Goal: Register for event/course

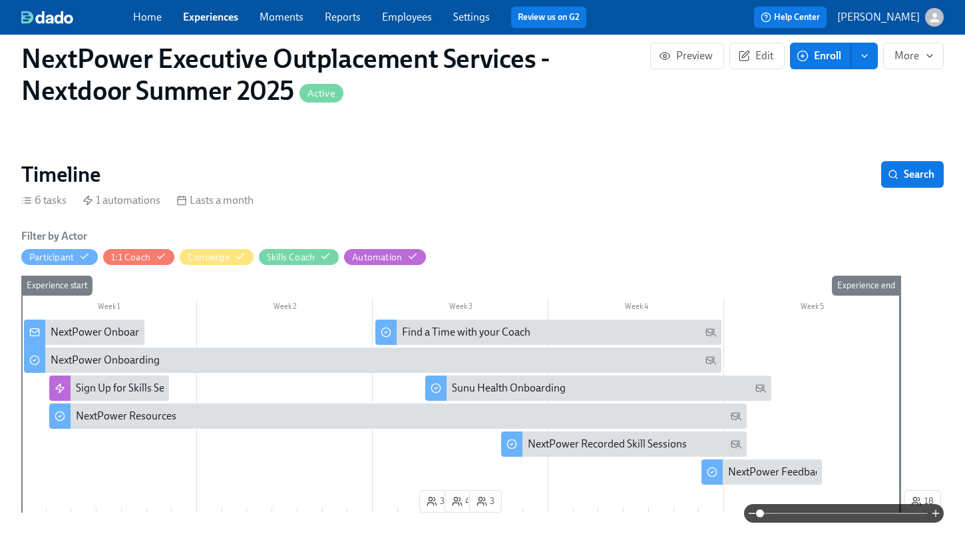
scroll to position [0, 4956]
click at [206, 21] on link "Experiences" at bounding box center [210, 17] width 55 height 13
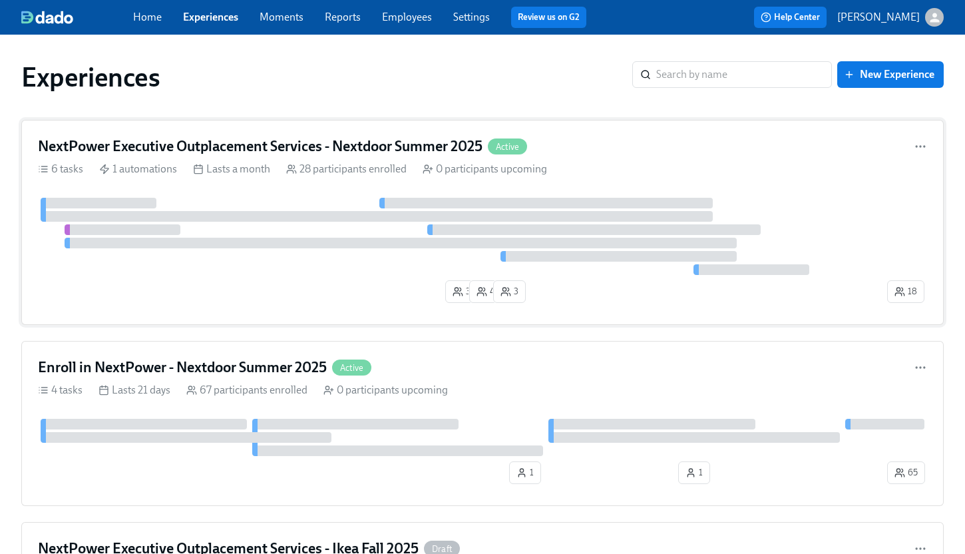
click at [268, 248] on div at bounding box center [401, 243] width 672 height 11
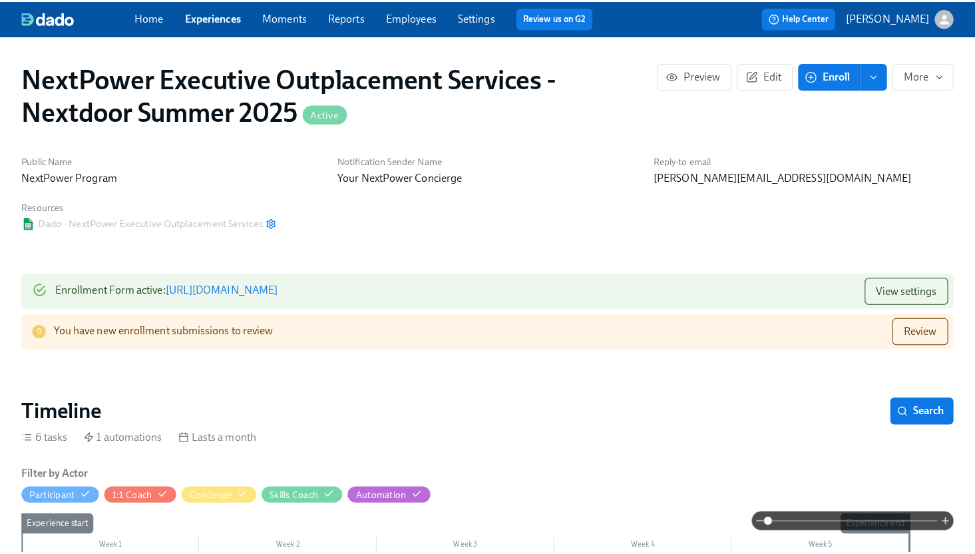
scroll to position [0, 2939]
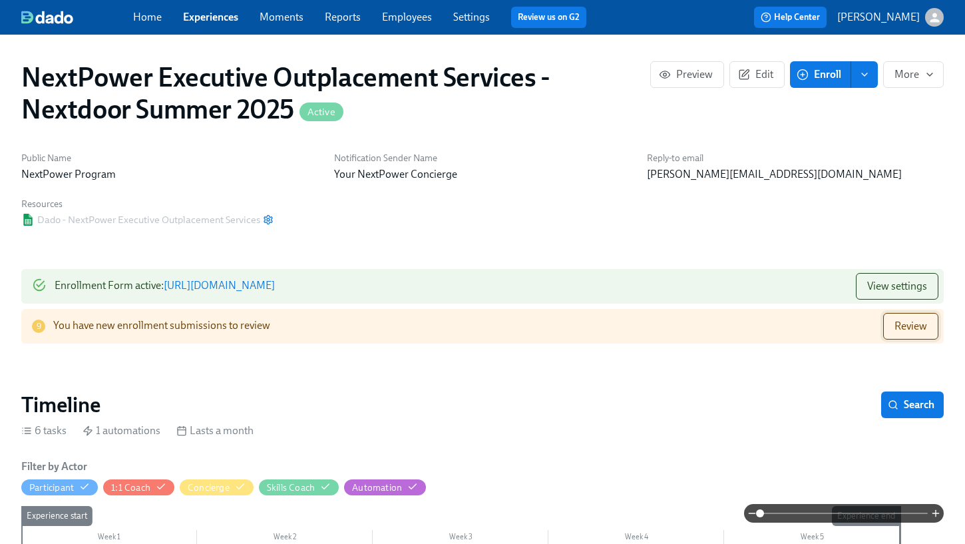
click at [900, 326] on span "Review" at bounding box center [911, 325] width 33 height 13
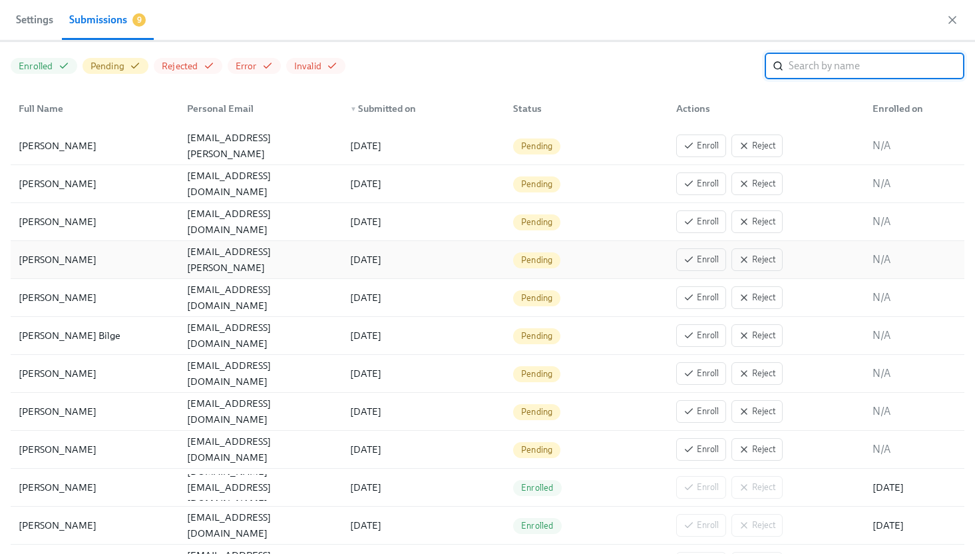
scroll to position [83, 0]
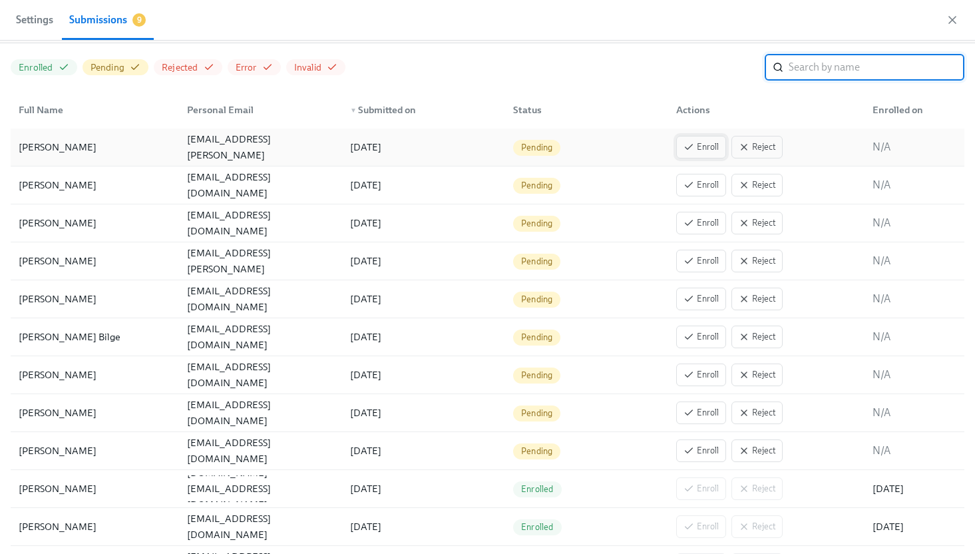
click at [700, 149] on span "Enroll" at bounding box center [701, 146] width 35 height 13
click at [693, 185] on span "Enroll" at bounding box center [701, 184] width 35 height 13
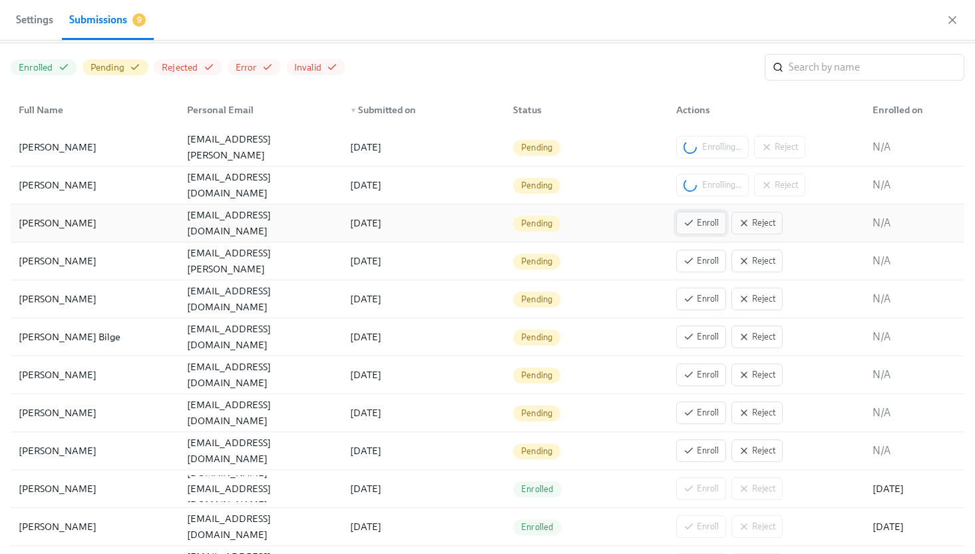
click at [692, 222] on span "Enroll" at bounding box center [701, 222] width 35 height 13
click at [691, 266] on span "Enroll" at bounding box center [701, 260] width 35 height 13
click at [692, 296] on span "Enroll" at bounding box center [701, 298] width 35 height 13
click at [692, 330] on span "Enroll" at bounding box center [701, 336] width 35 height 13
click at [690, 369] on span "Enroll" at bounding box center [701, 374] width 35 height 13
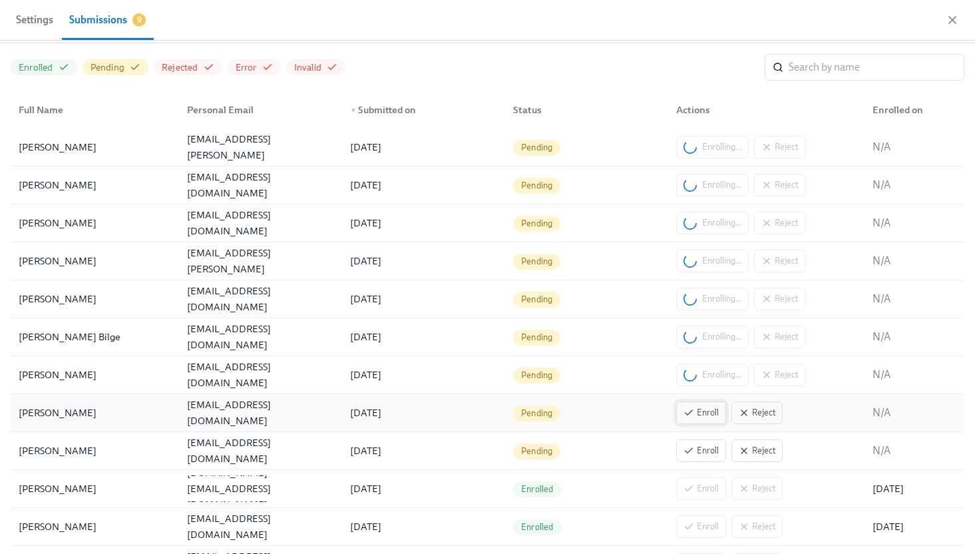
click at [690, 405] on button "Enroll" at bounding box center [701, 412] width 50 height 23
click at [695, 449] on span "Enroll" at bounding box center [701, 450] width 35 height 13
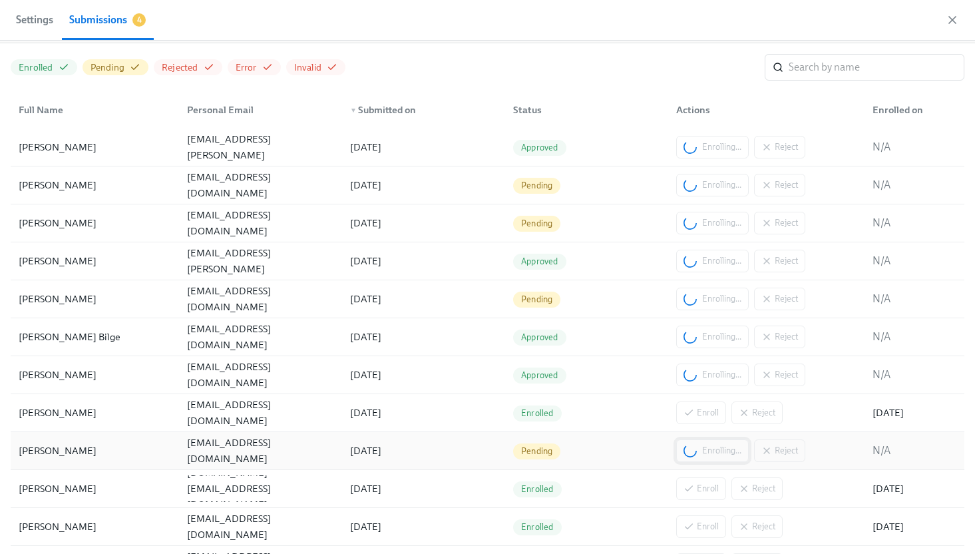
scroll to position [0, 5797]
